Goal: Find contact information: Find contact information

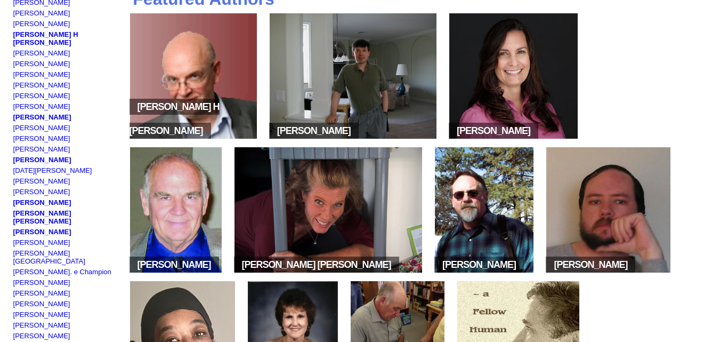
scroll to position [137, 0]
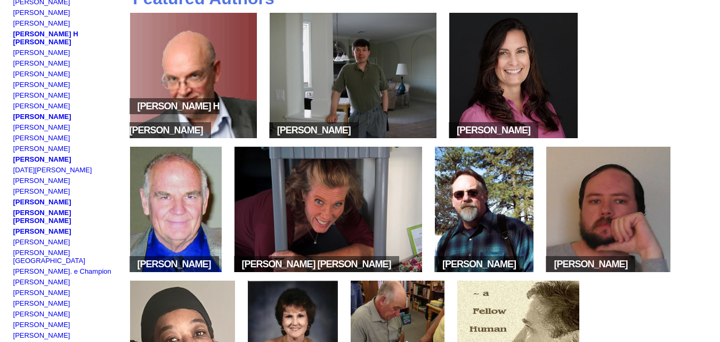
click at [511, 82] on img at bounding box center [514, 75] width 129 height 125
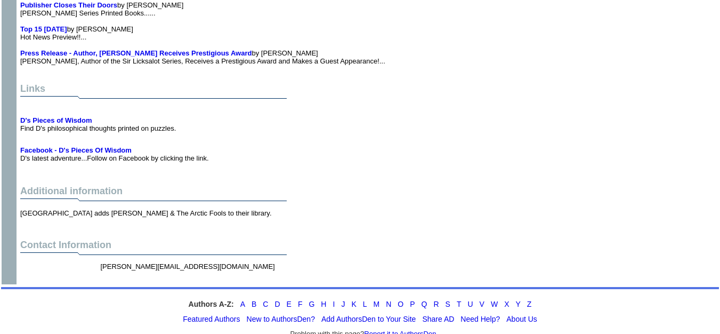
scroll to position [1982, 0]
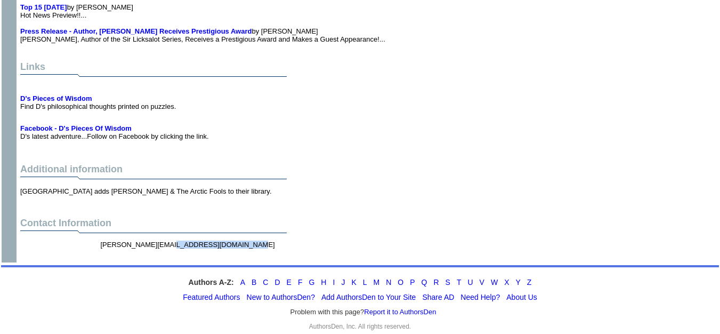
drag, startPoint x: 170, startPoint y: 235, endPoint x: 100, endPoint y: 234, distance: 69.9
click at [100, 238] on td "darlene@dlcarroll.com" at bounding box center [215, 248] width 234 height 20
copy font "darlene@dlcarroll.com"
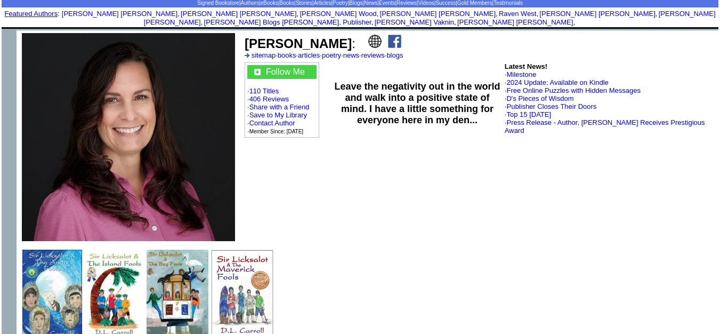
scroll to position [43, 0]
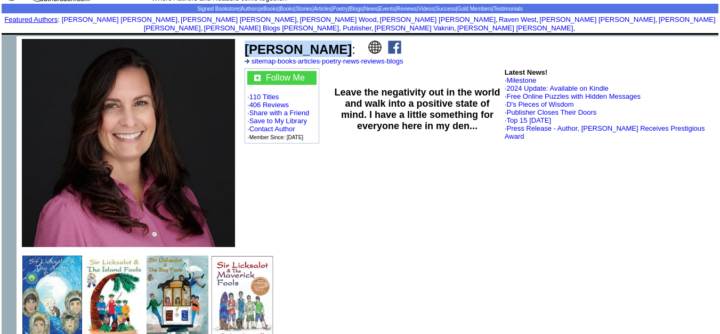
drag, startPoint x: 314, startPoint y: 39, endPoint x: 246, endPoint y: 43, distance: 68.4
click at [246, 43] on font "D.L. Carroll :" at bounding box center [300, 49] width 111 height 14
copy b "[PERSON_NAME]"
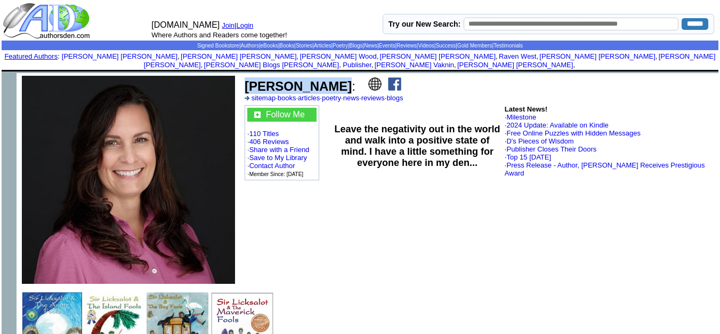
scroll to position [0, 0]
